Goal: Information Seeking & Learning: Learn about a topic

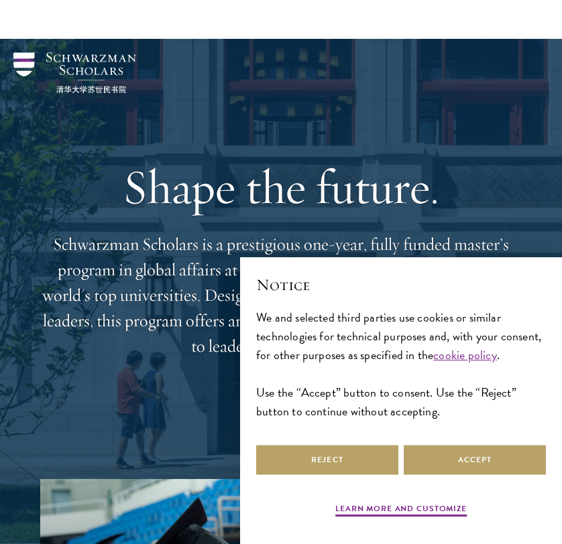
scroll to position [159, 0]
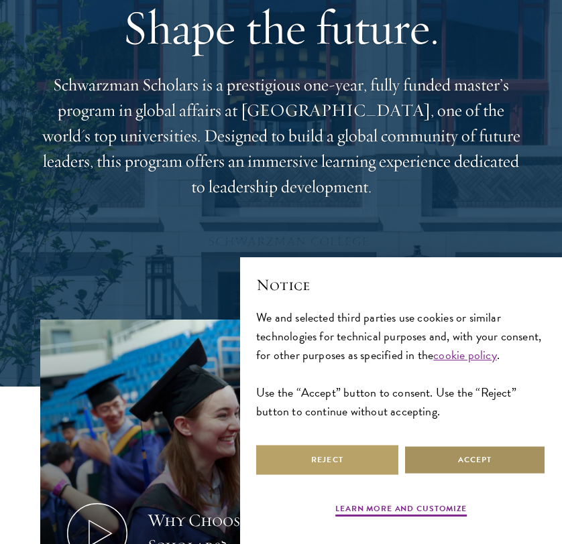
click at [426, 464] on button "Accept" at bounding box center [474, 460] width 142 height 30
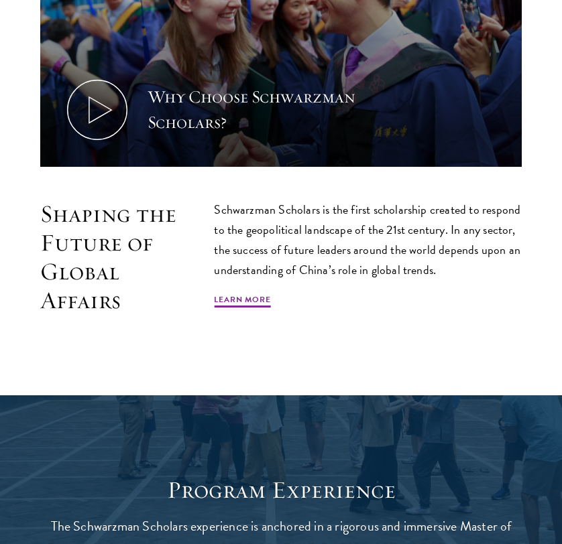
scroll to position [902, 0]
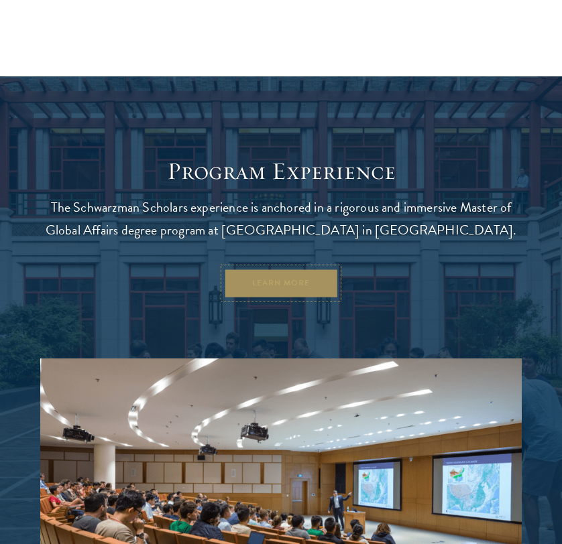
click at [302, 269] on link "Learn More" at bounding box center [281, 283] width 115 height 30
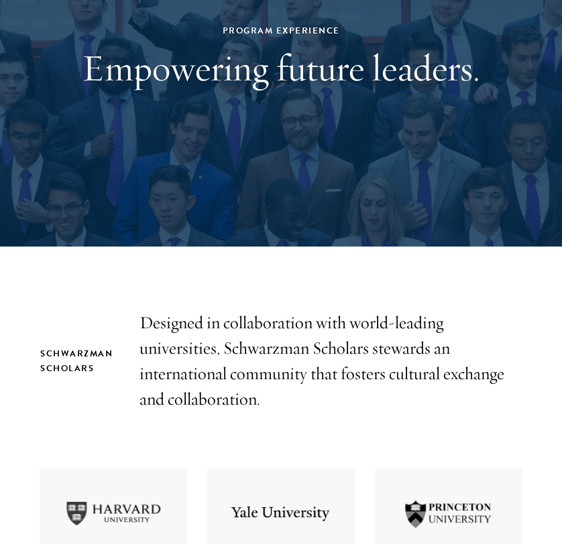
scroll to position [443, 0]
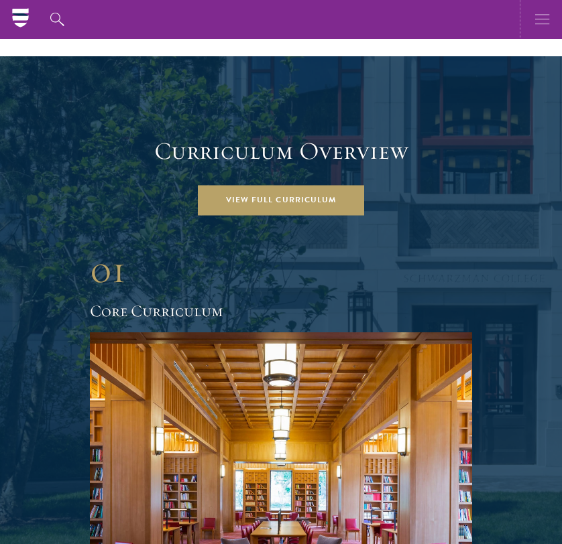
click at [543, 13] on icon "button" at bounding box center [542, 19] width 15 height 39
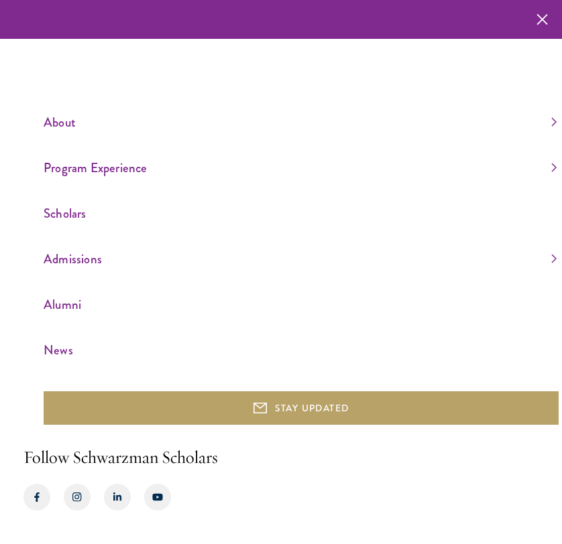
scroll to position [1573, 0]
click at [82, 261] on link "Admissions" at bounding box center [300, 259] width 513 height 22
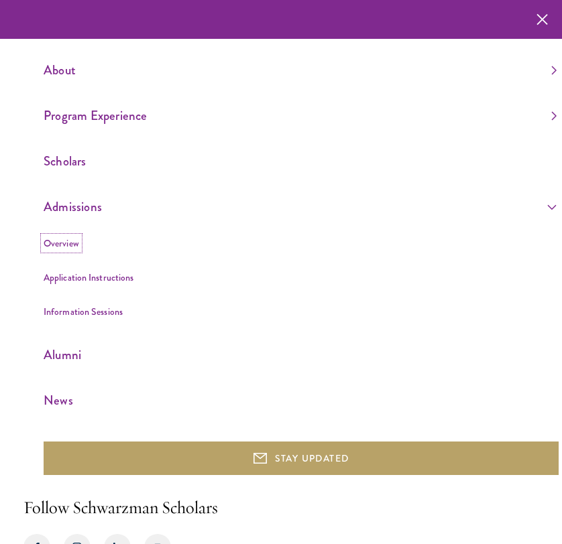
click at [63, 241] on link "Overview" at bounding box center [62, 243] width 36 height 13
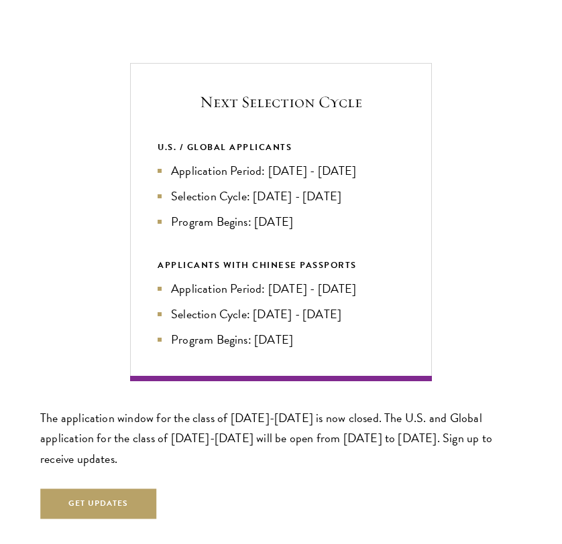
scroll to position [2575, 0]
